Goal: Transaction & Acquisition: Purchase product/service

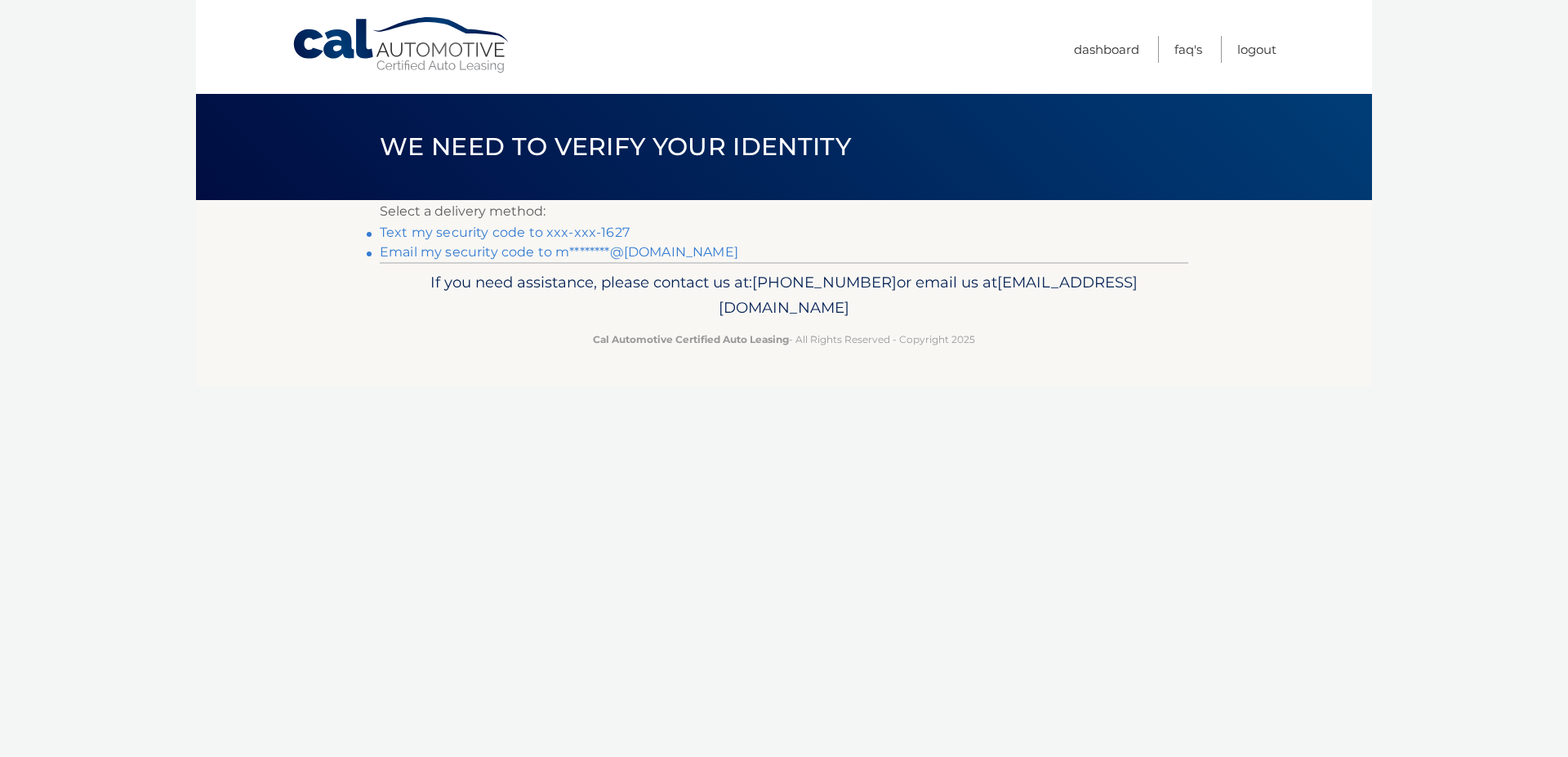
click at [526, 235] on link "Text my security code to xxx-xxx-1627" at bounding box center [505, 232] width 250 height 15
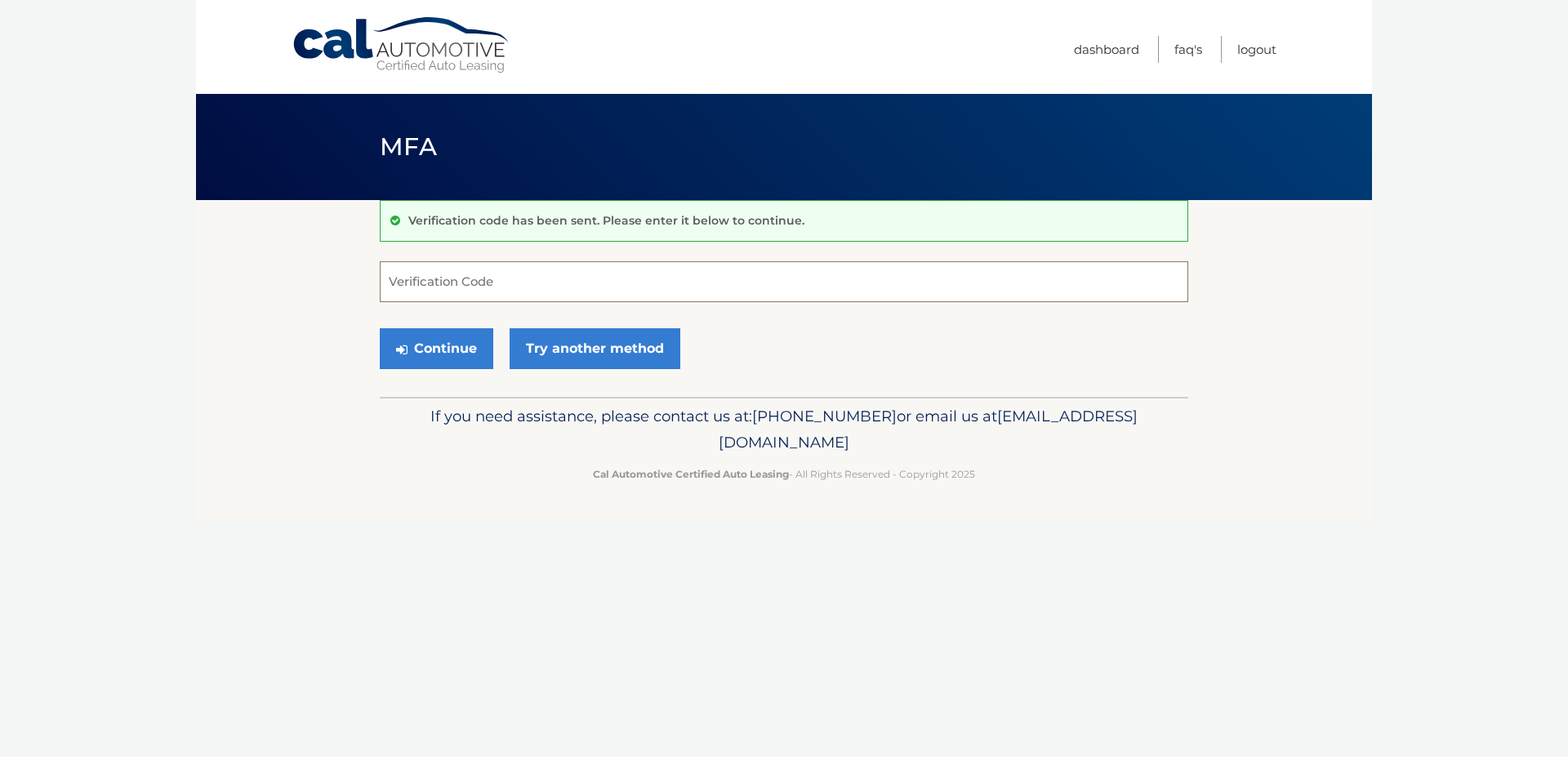
click at [679, 285] on input "Verification Code" at bounding box center [784, 282] width 808 height 41
type input "402850"
click at [415, 346] on button "Continue" at bounding box center [436, 349] width 113 height 41
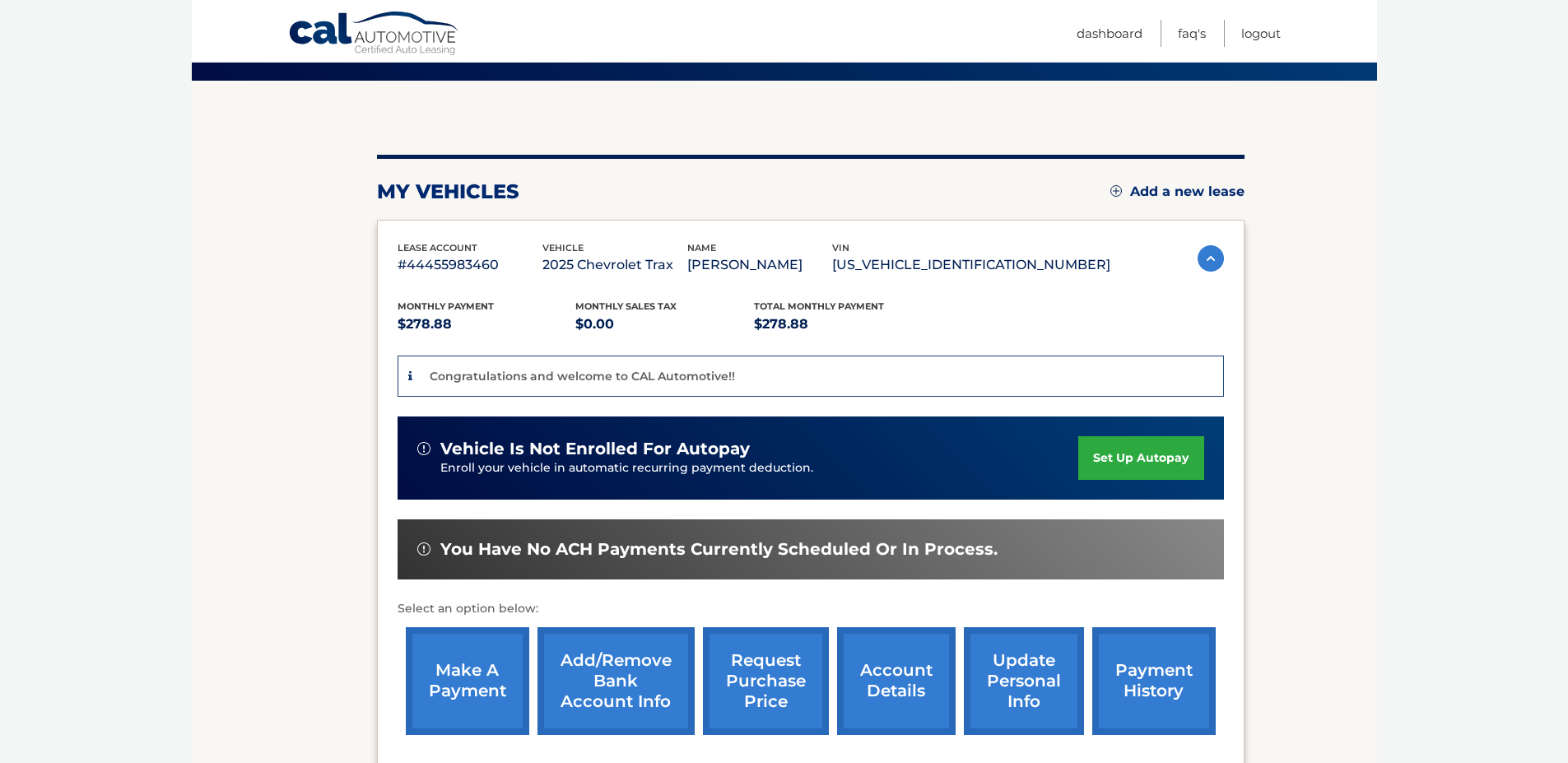
scroll to position [165, 0]
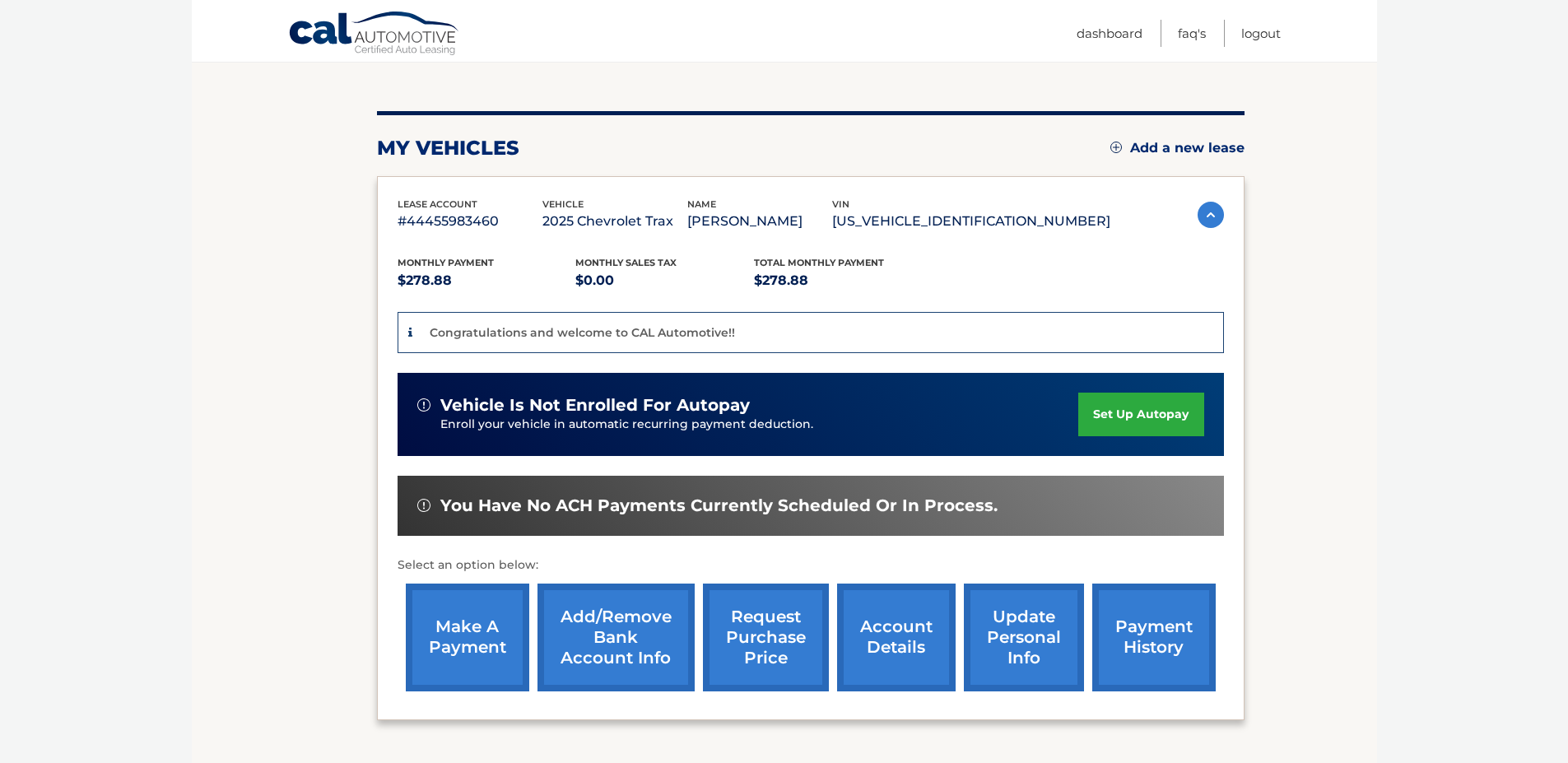
click at [460, 646] on link "make a payment" at bounding box center [467, 638] width 123 height 108
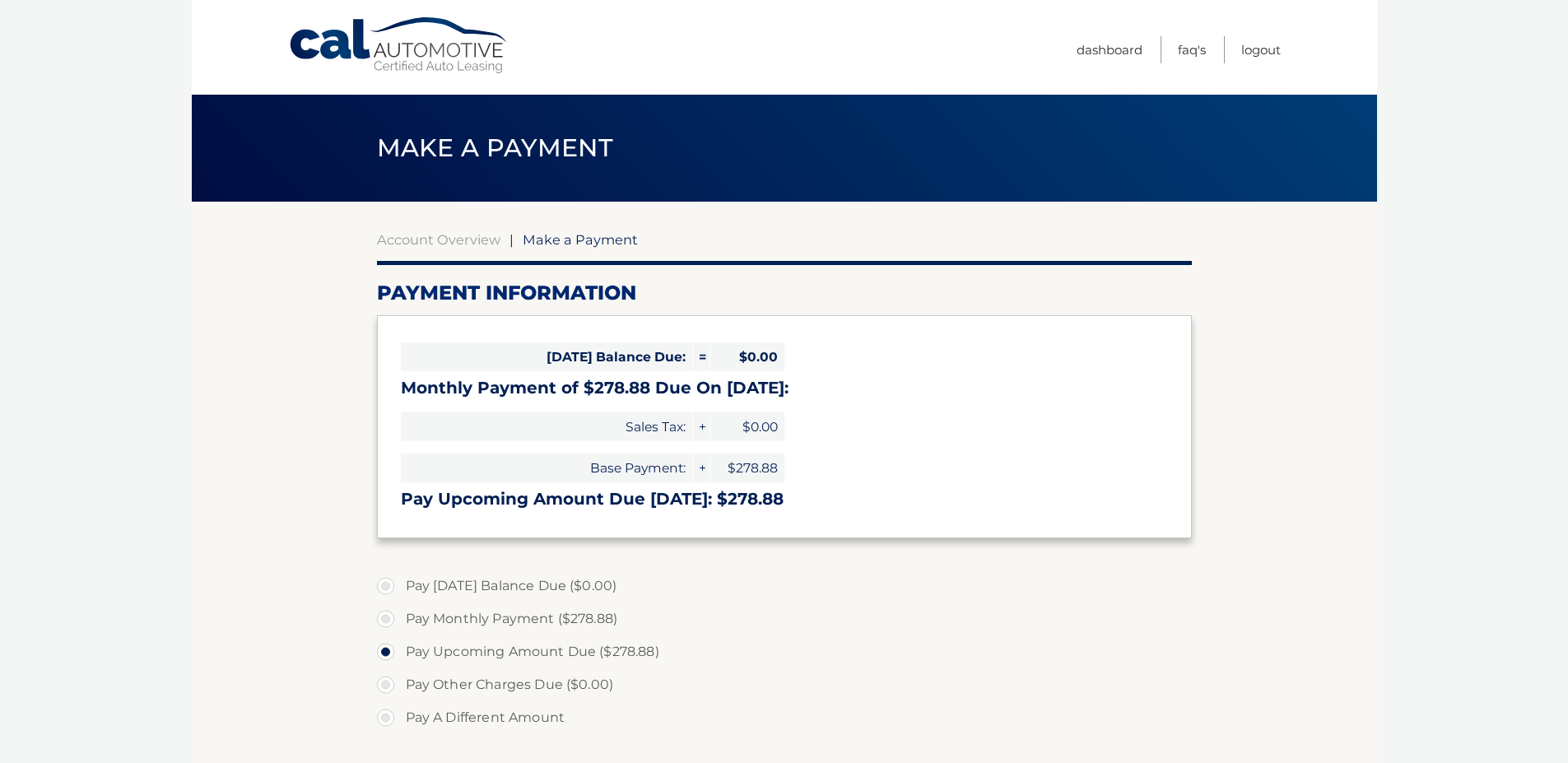
select select "OGE2OGQwZDMtMGZkMC00NWVlLWJlN2YtMTdkOTYwNDM5OGUy"
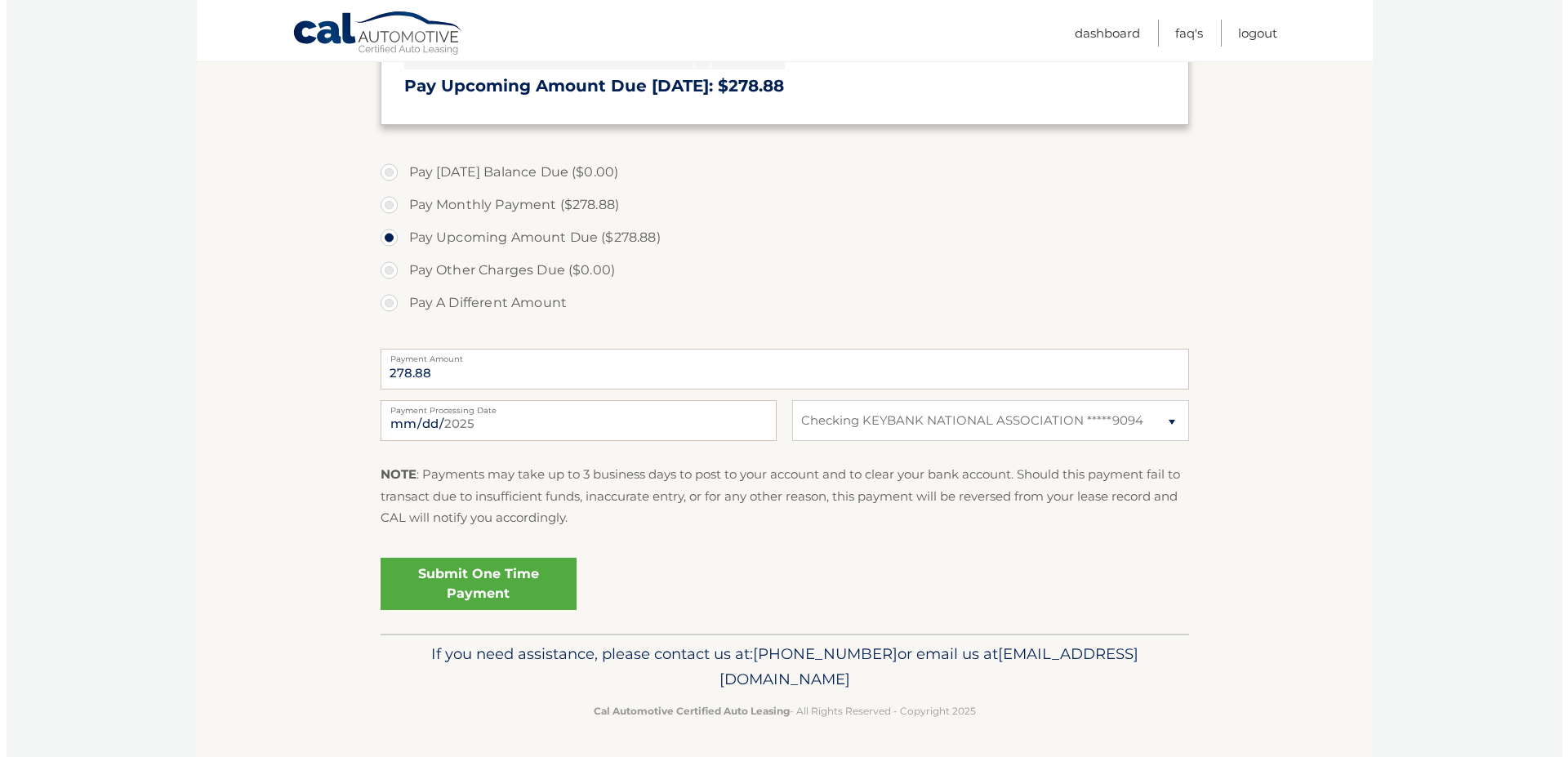
scroll to position [410, 0]
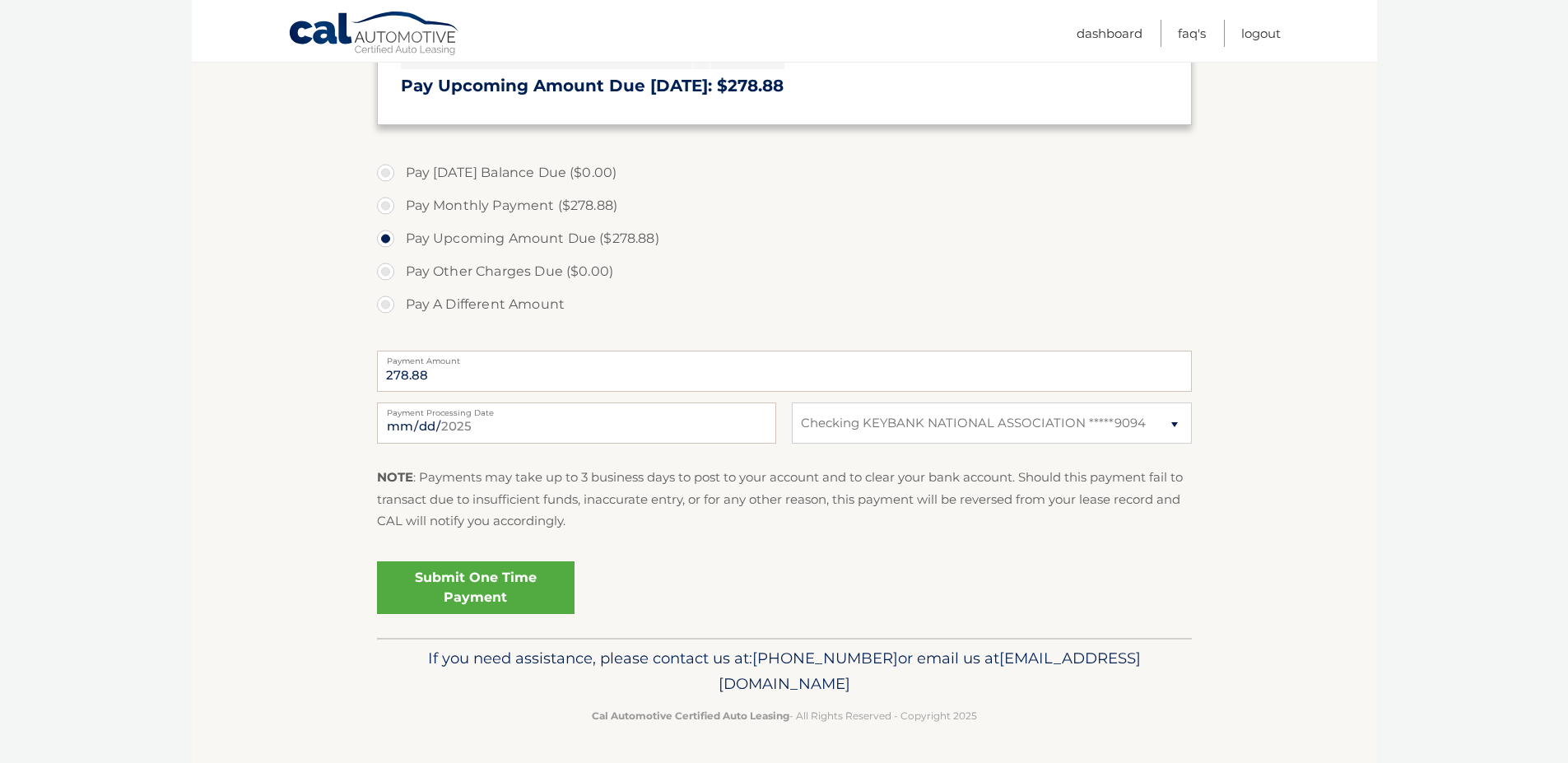
click at [525, 591] on link "Submit One Time Payment" at bounding box center [476, 587] width 197 height 52
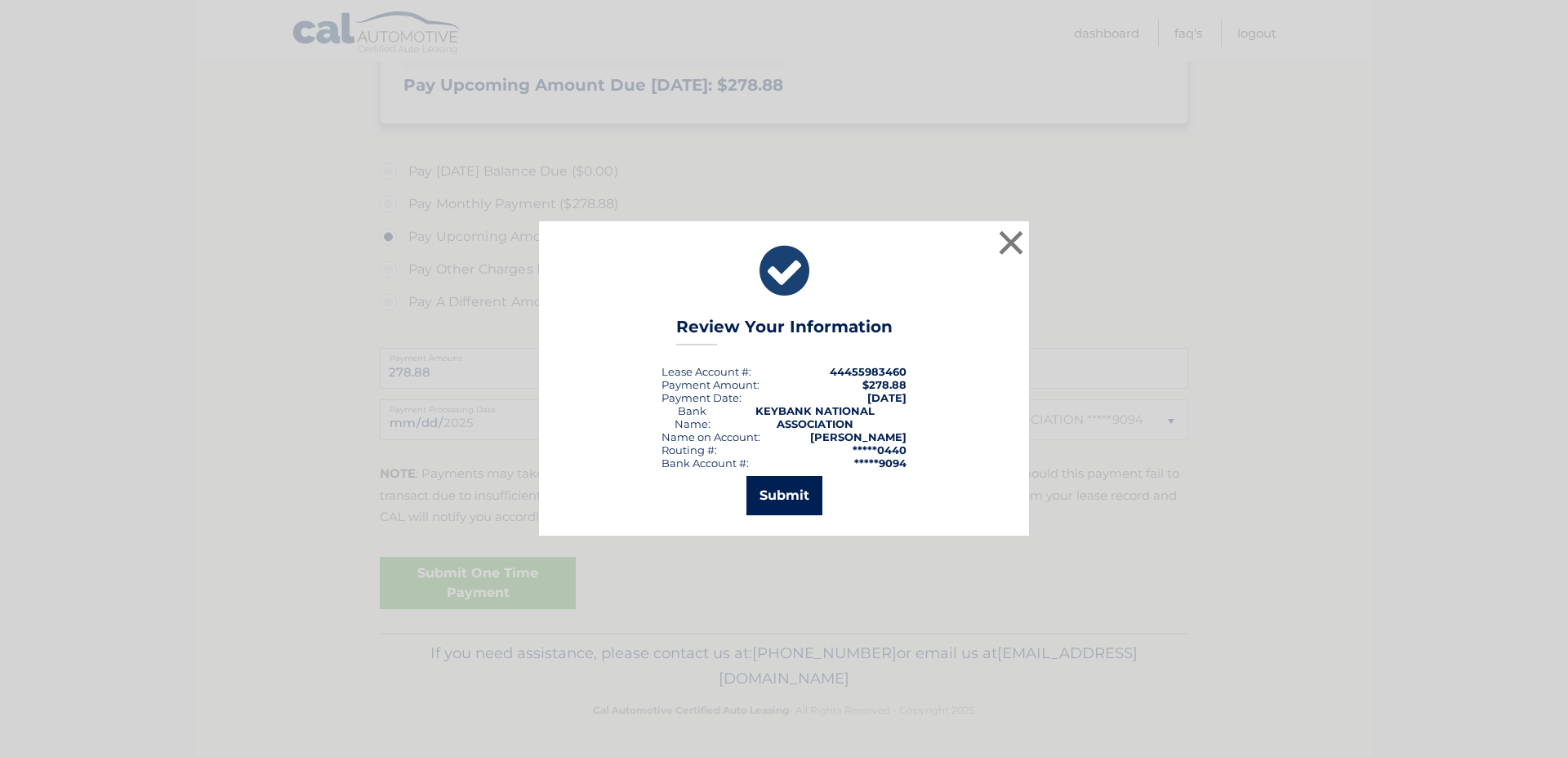
click at [788, 498] on button "Submit" at bounding box center [784, 496] width 76 height 39
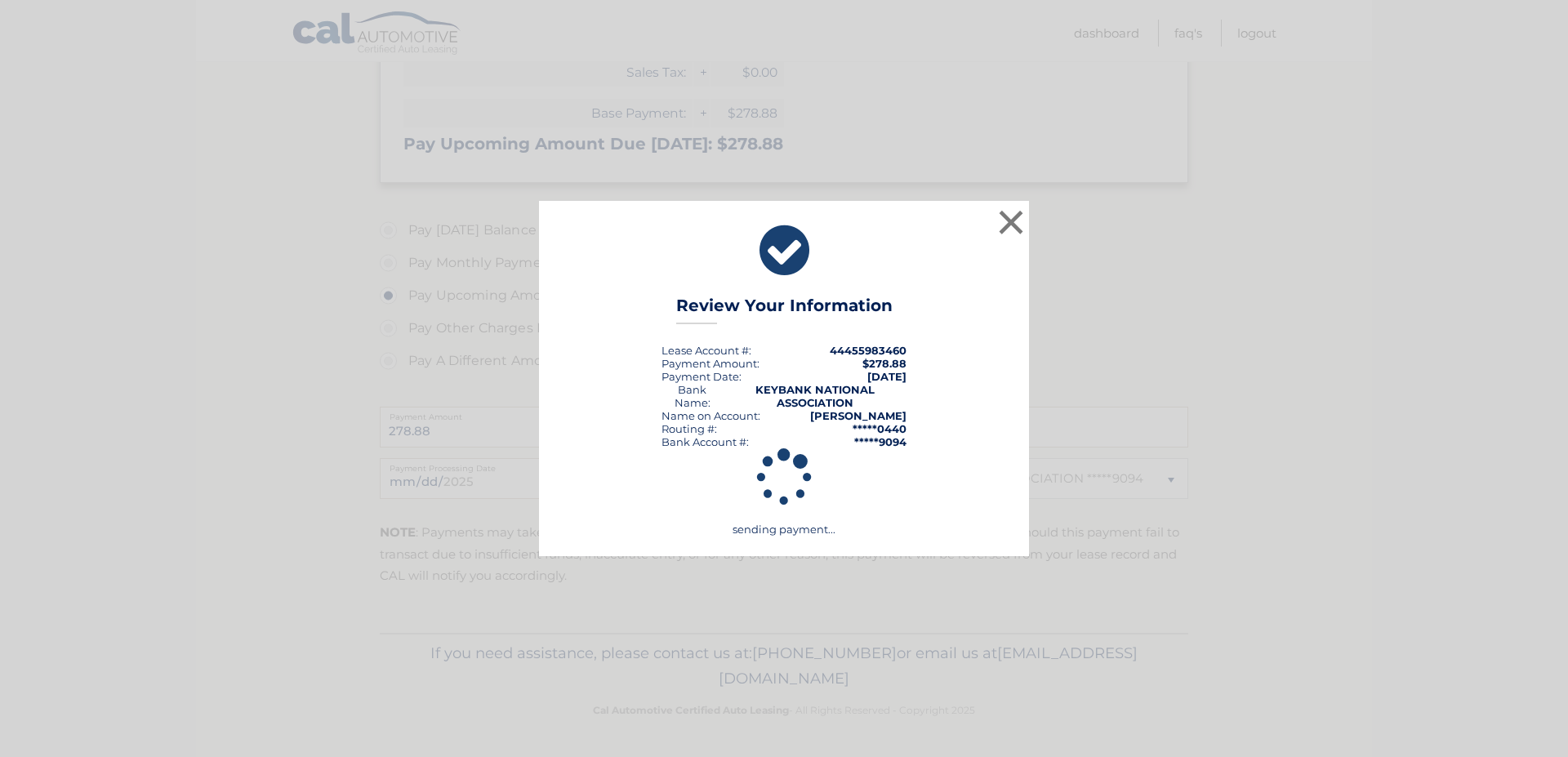
scroll to position [351, 0]
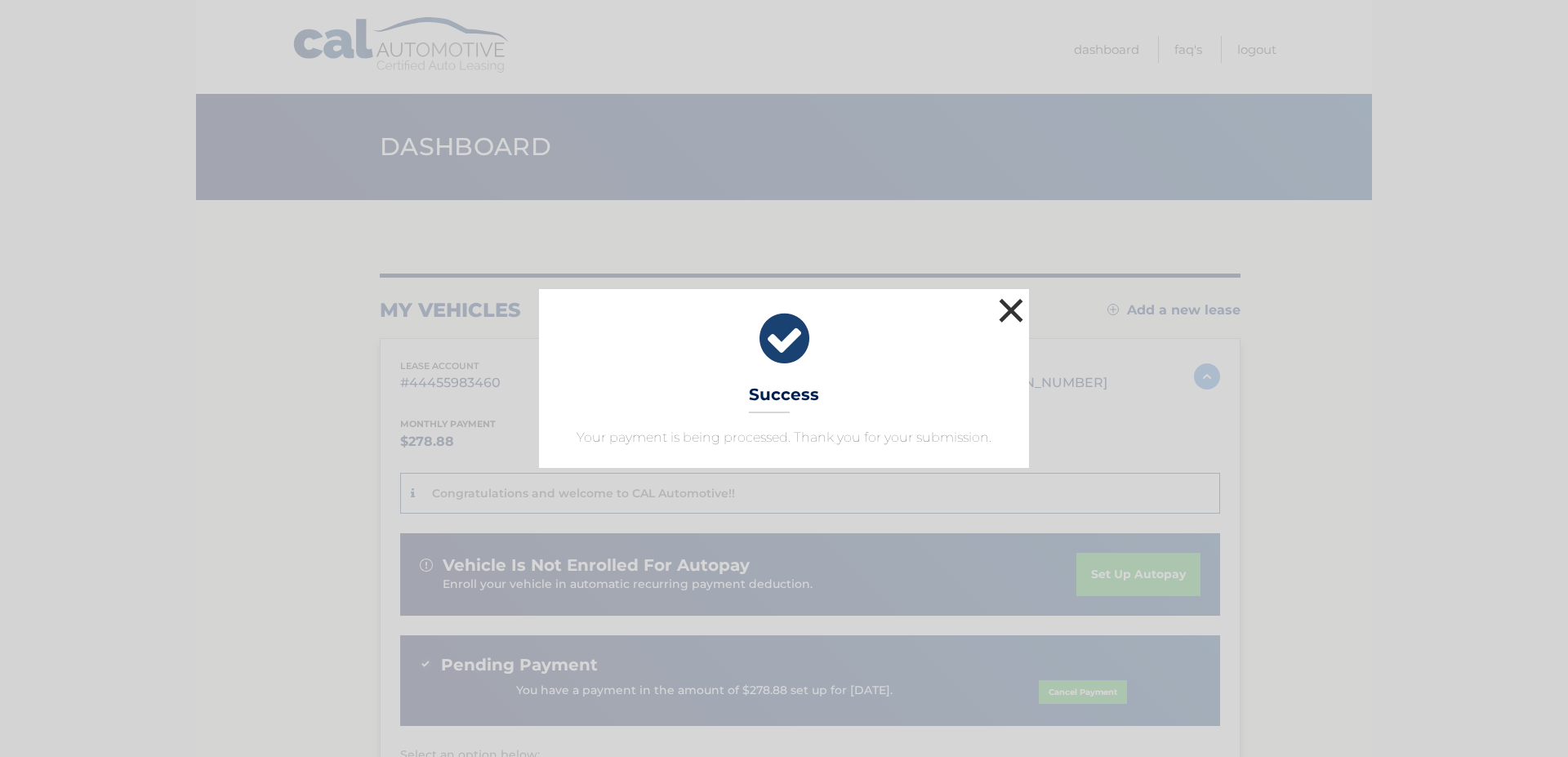
click at [1004, 315] on button "×" at bounding box center [1011, 310] width 32 height 32
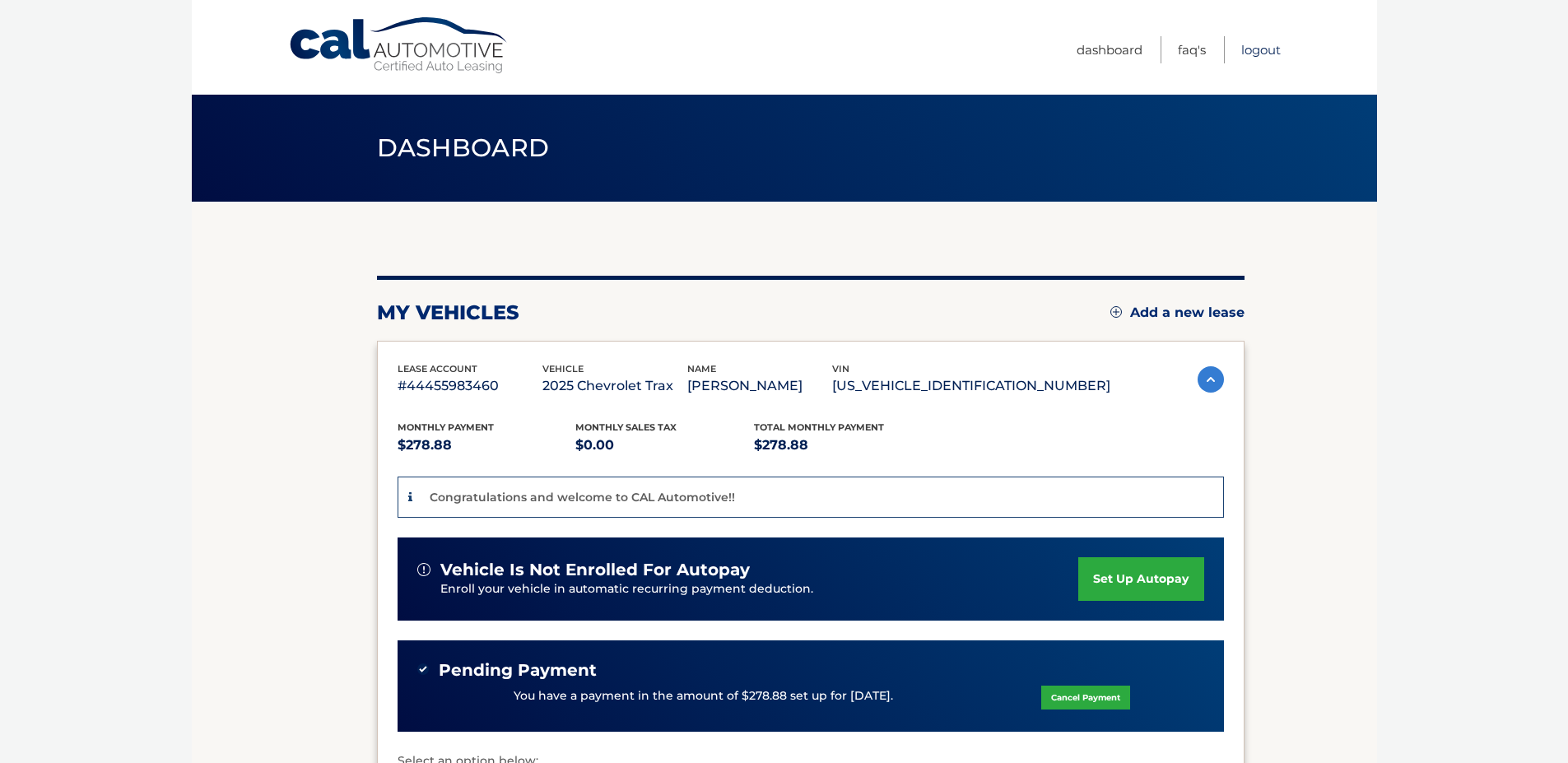
click at [1274, 48] on link "Logout" at bounding box center [1261, 50] width 39 height 27
